Goal: Complete application form

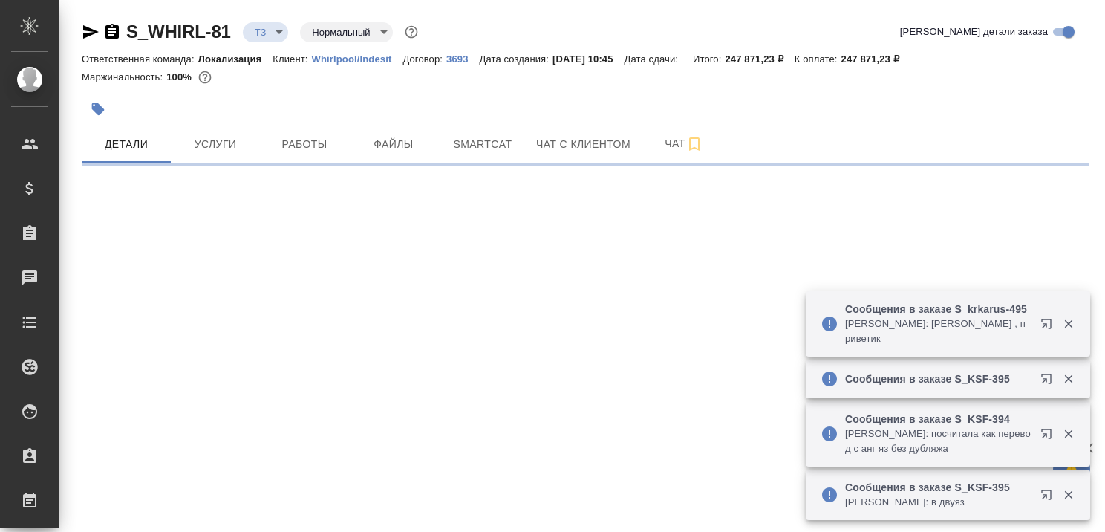
select select "RU"
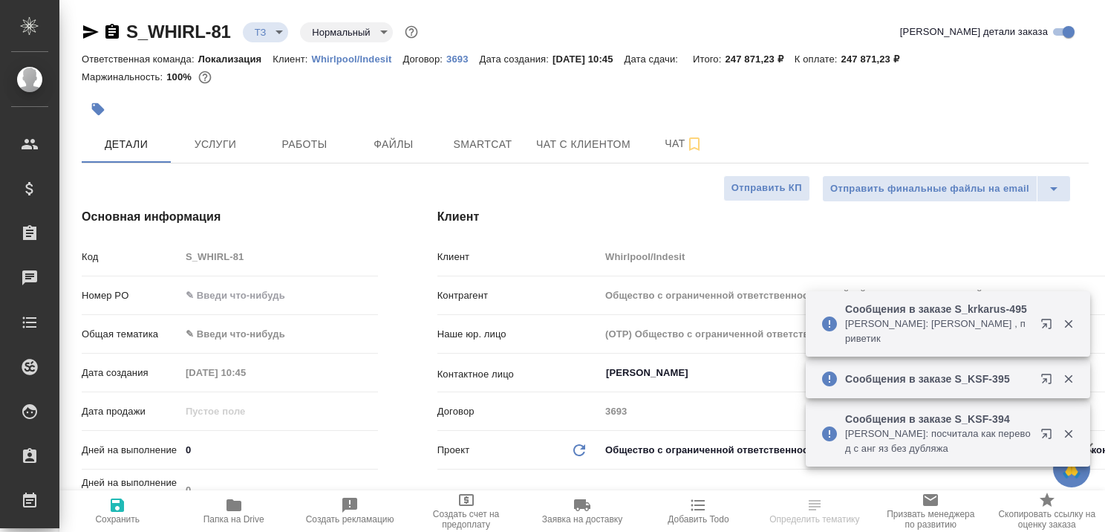
type textarea "x"
type input "Общество с ограниченной ответственностью «АЙ ЭЙЧ ПИАППЛАЕНСЕС СЕЙЛС»"
type textarea "x"
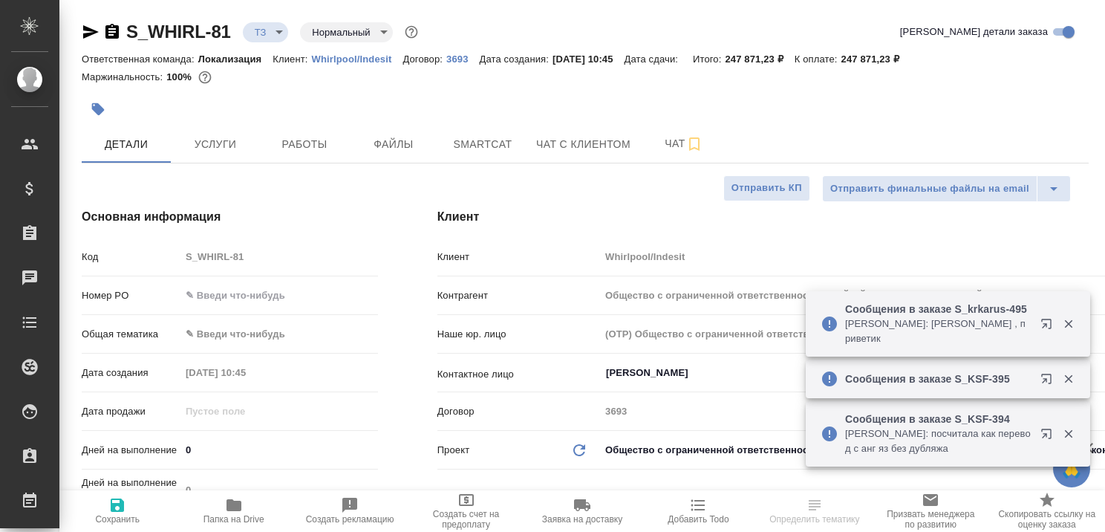
type textarea "x"
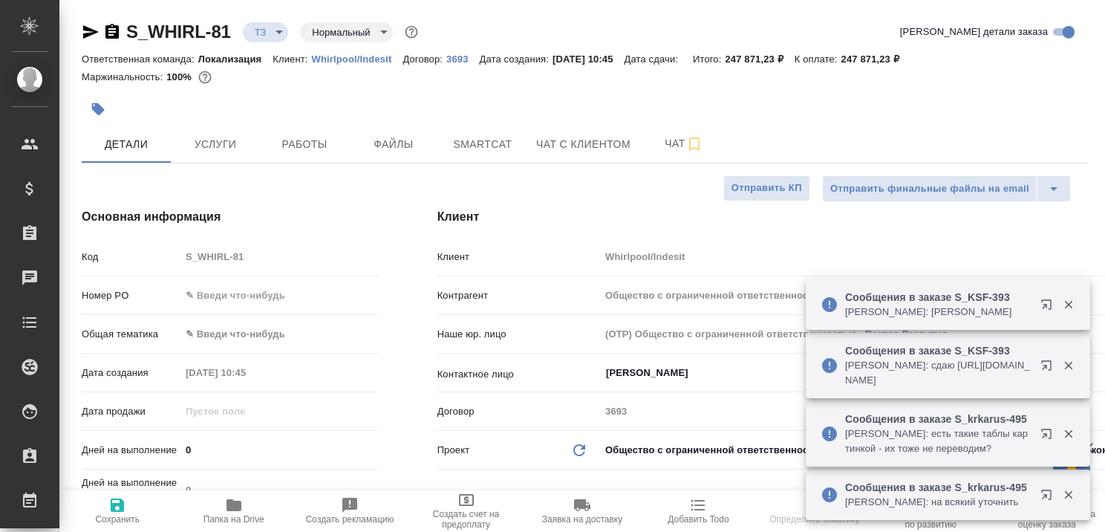
click at [359, 59] on p "Whirlpool/Indesit" at bounding box center [357, 58] width 91 height 11
type input "Общество с ограниченной ответственностью «АЙ ЭЙЧ ПИАППЛАЕНСЕС СЕЙЛС»"
type textarea "x"
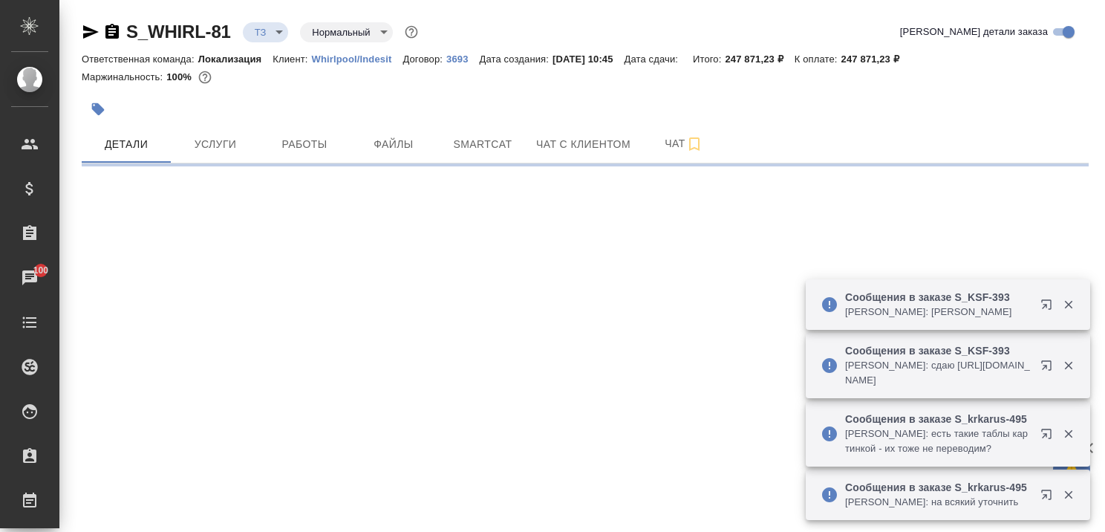
select select "RU"
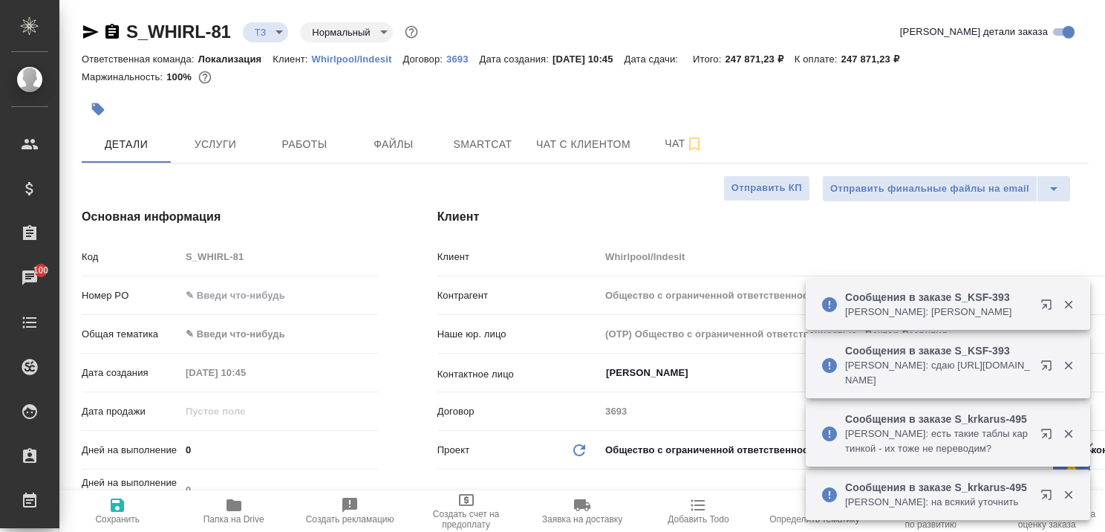
type textarea "x"
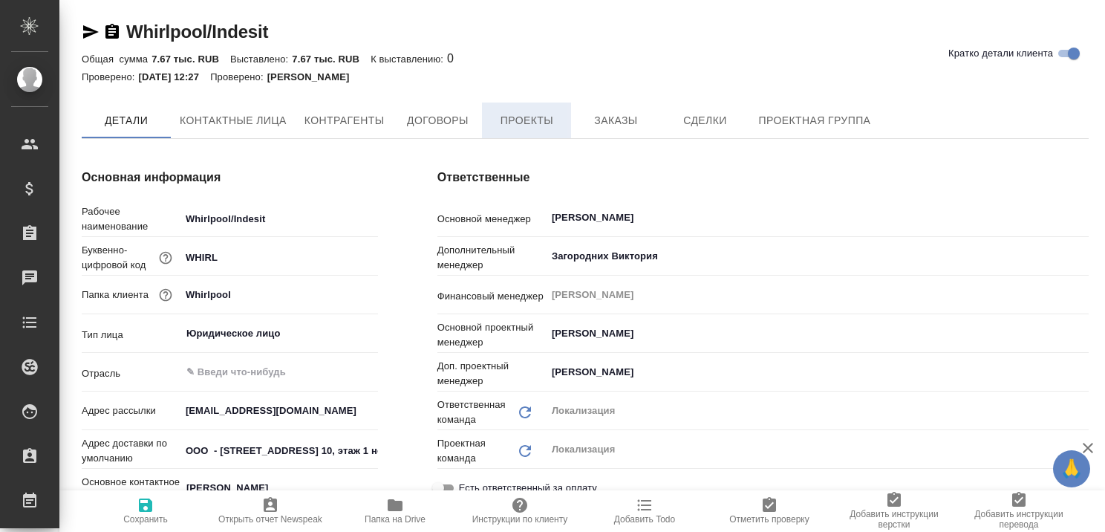
click at [526, 120] on span "Проекты" at bounding box center [526, 120] width 71 height 19
type textarea "x"
